Goal: Transaction & Acquisition: Purchase product/service

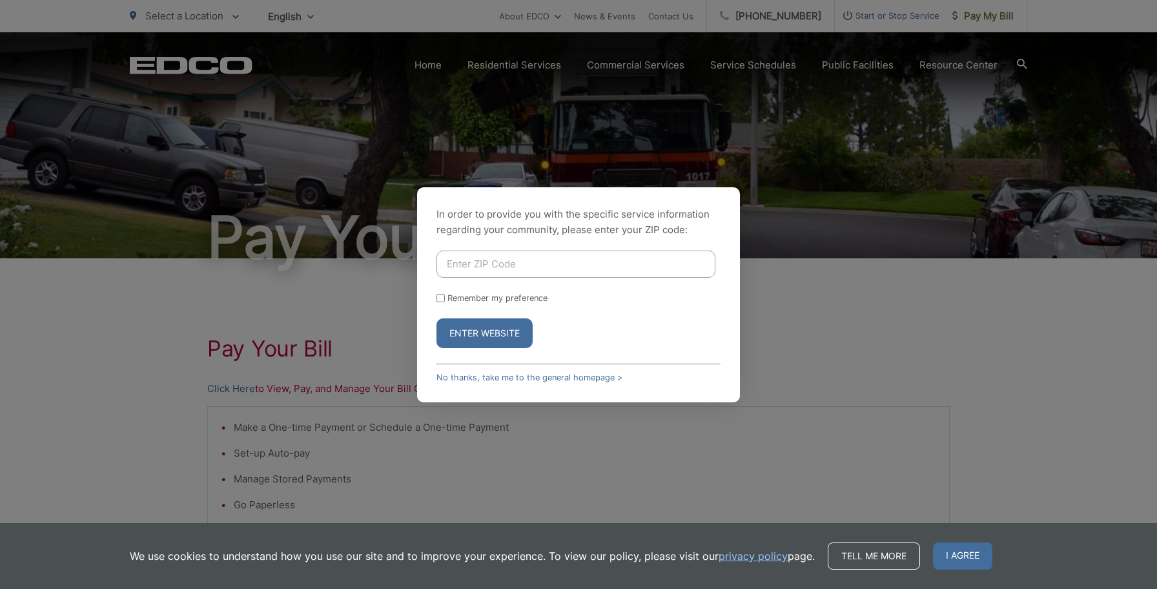
click at [497, 274] on input "Enter ZIP Code" at bounding box center [575, 263] width 279 height 27
type input "91945"
click at [503, 338] on button "Enter Website" at bounding box center [484, 333] width 96 height 30
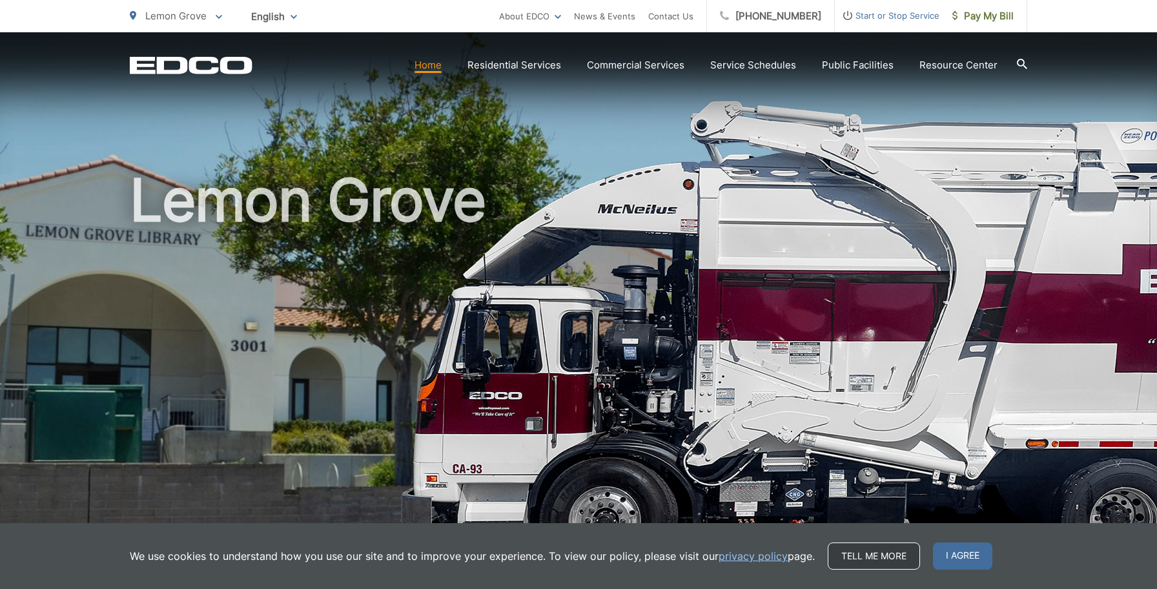
click at [888, 557] on link "Tell me more" at bounding box center [874, 555] width 92 height 27
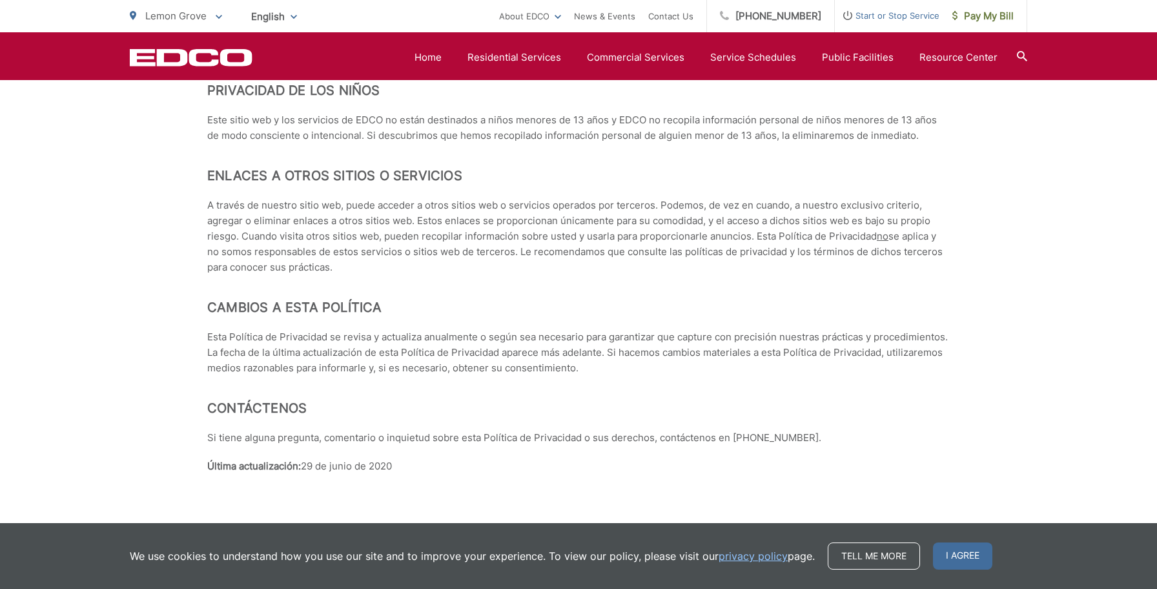
scroll to position [5646, 0]
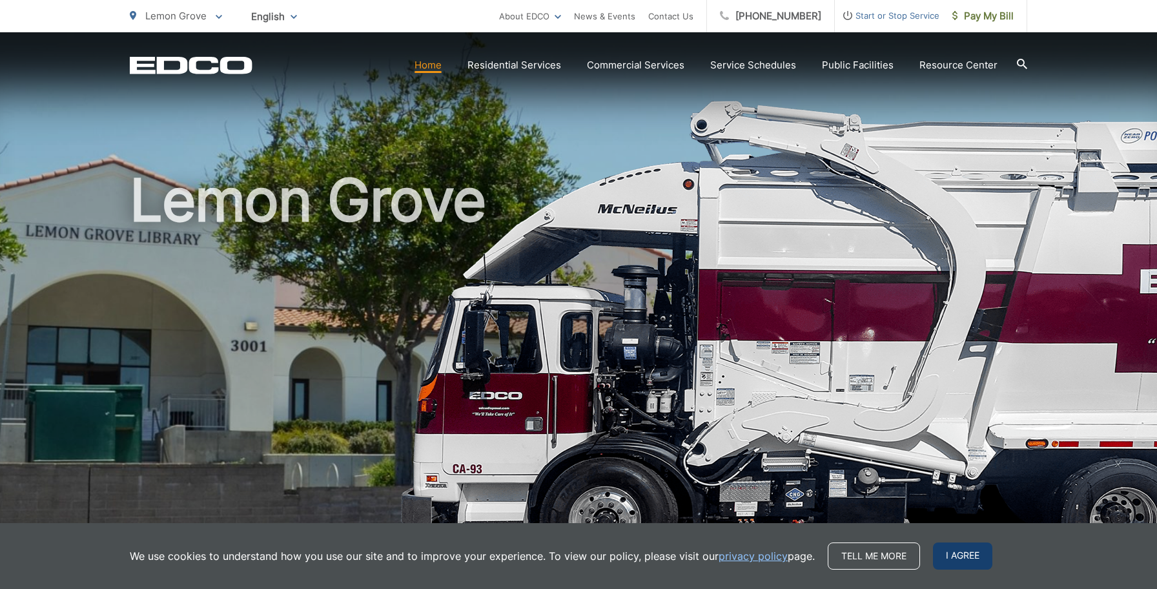
click at [964, 560] on span "I agree" at bounding box center [962, 555] width 59 height 27
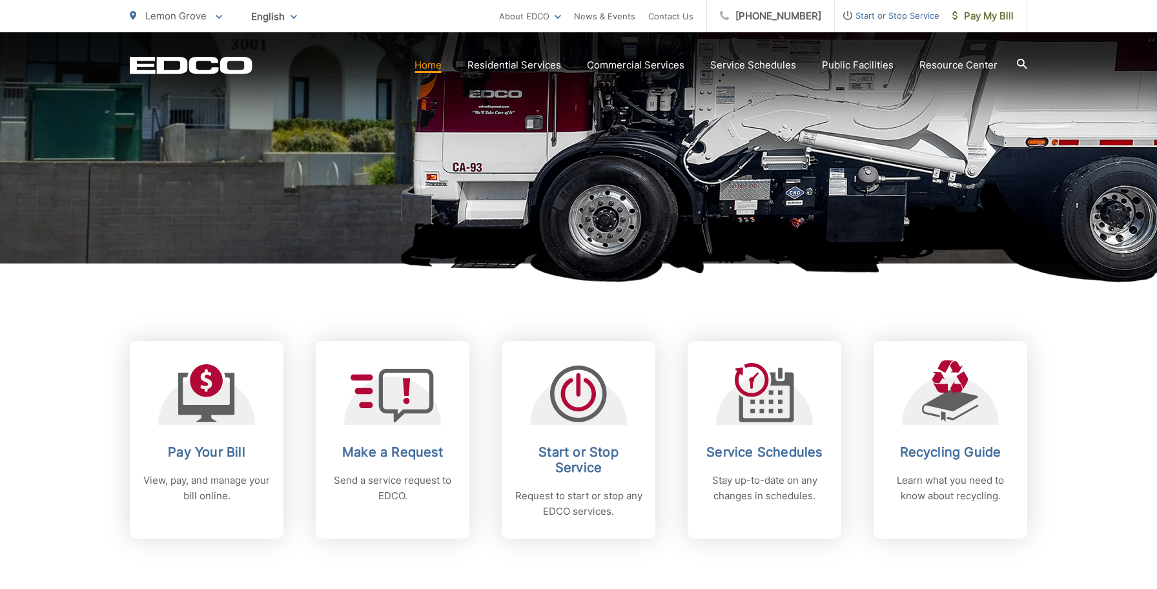
scroll to position [294, 0]
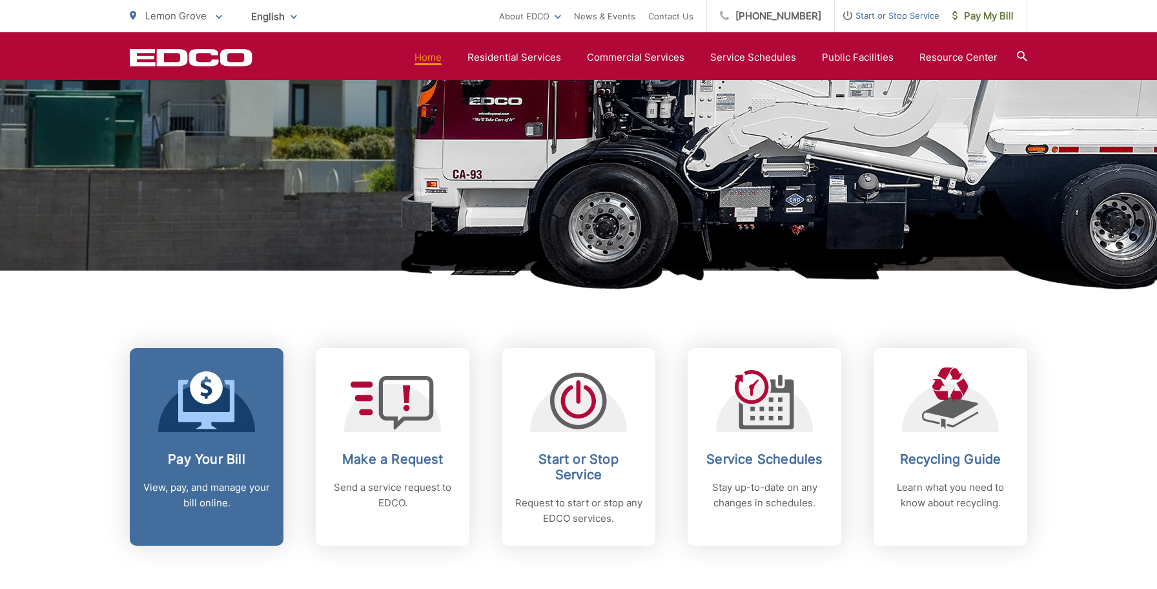
click at [218, 440] on link "Pay Your Bill View, pay, and manage your bill online." at bounding box center [207, 447] width 154 height 198
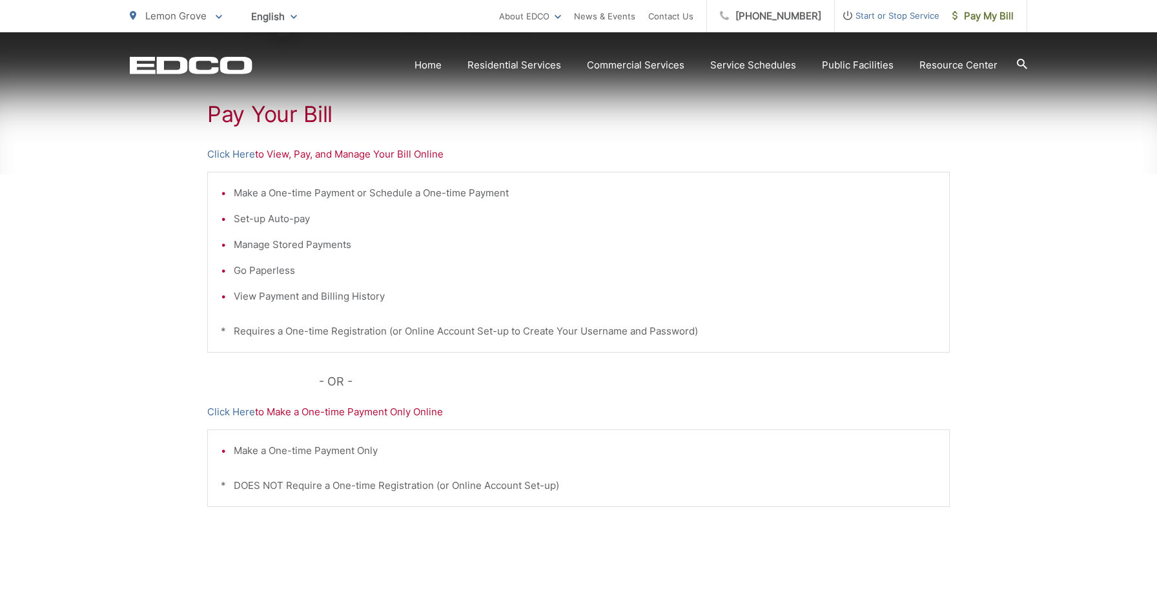
scroll to position [236, 0]
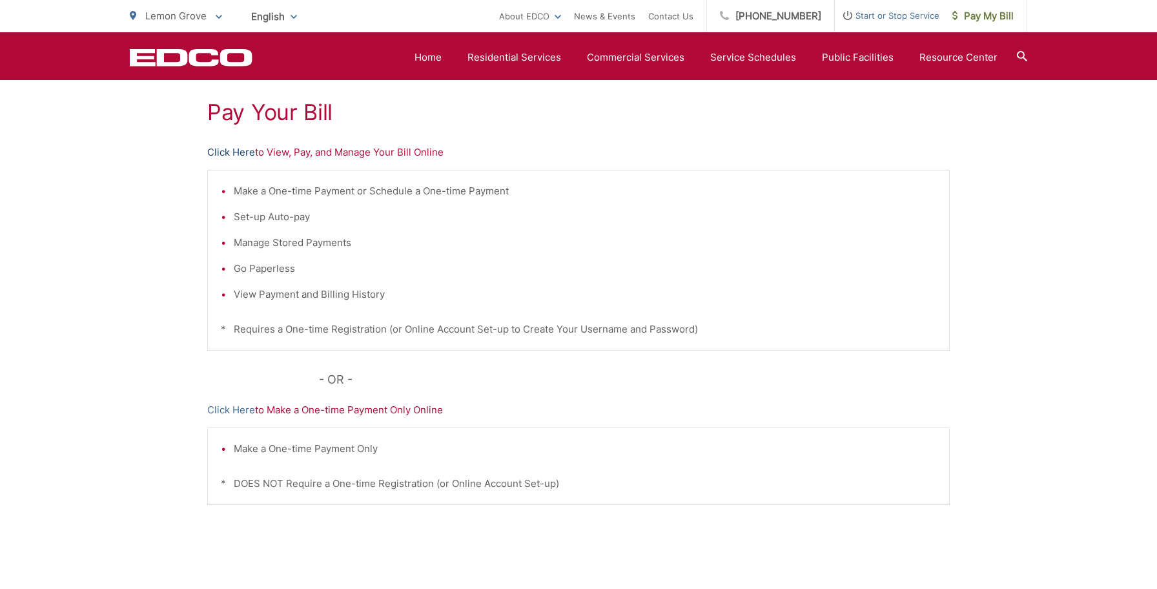
click at [244, 157] on link "Click Here" at bounding box center [231, 152] width 48 height 15
